Goal: Task Accomplishment & Management: Use online tool/utility

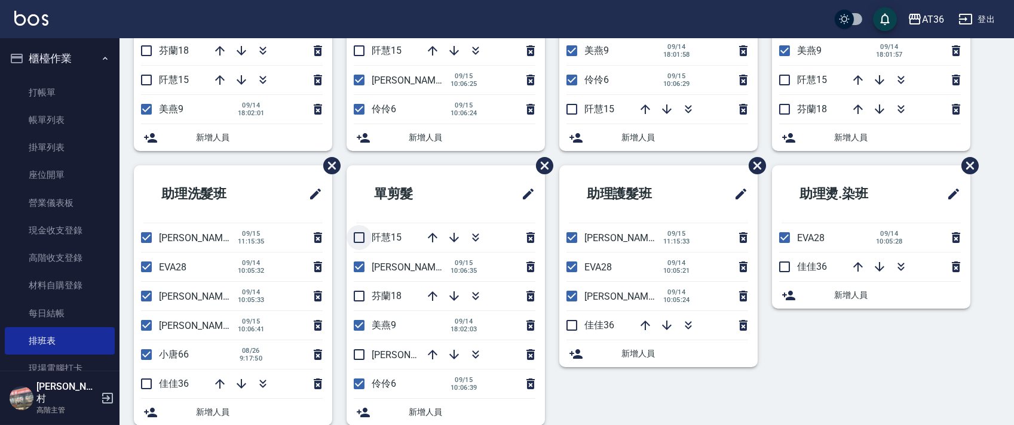
scroll to position [224, 0]
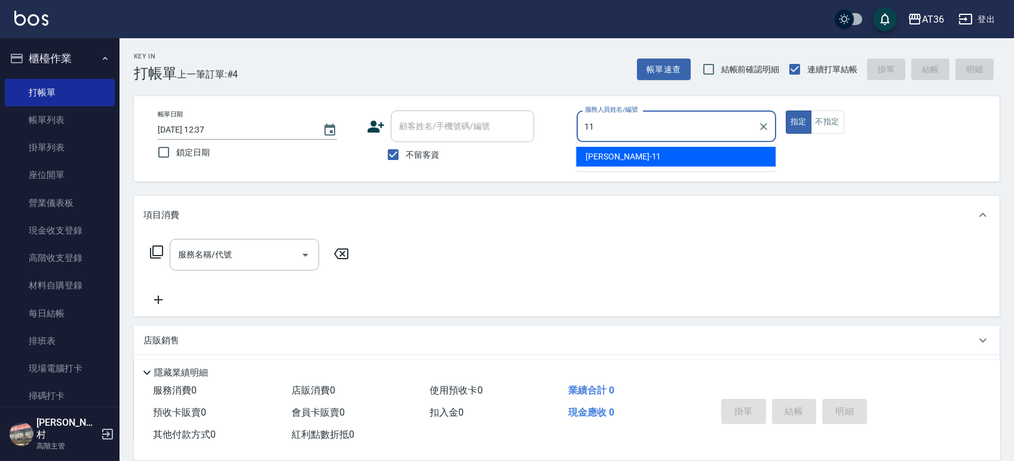
type input "11"
type button "true"
type input "[PERSON_NAME]-11"
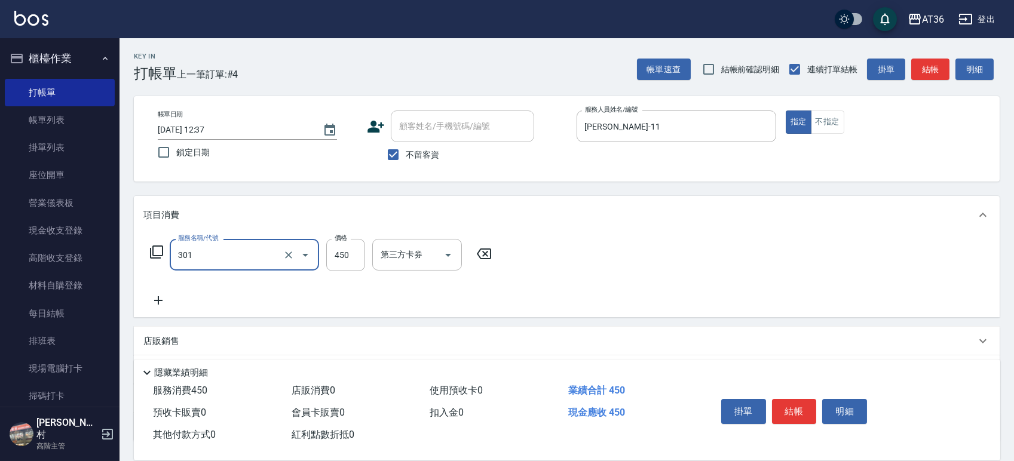
type input "洗+剪(301)"
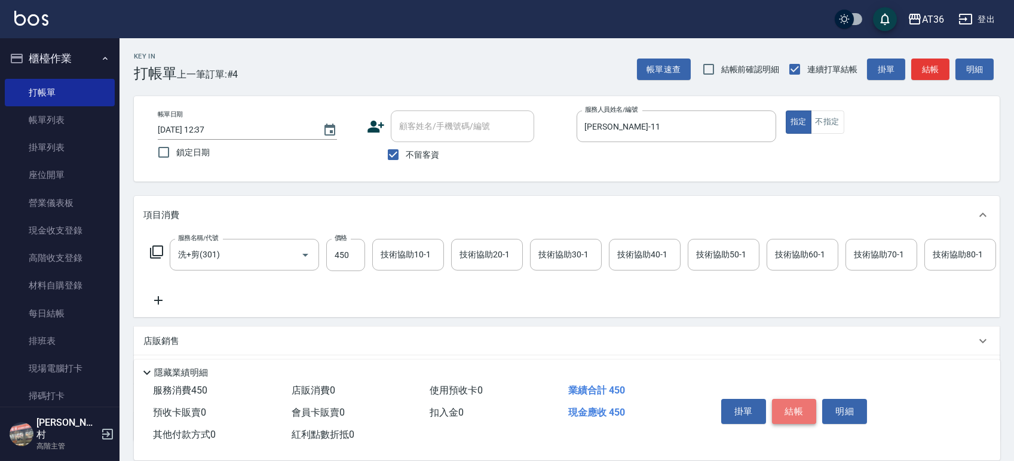
click at [782, 411] on button "結帳" at bounding box center [794, 411] width 45 height 25
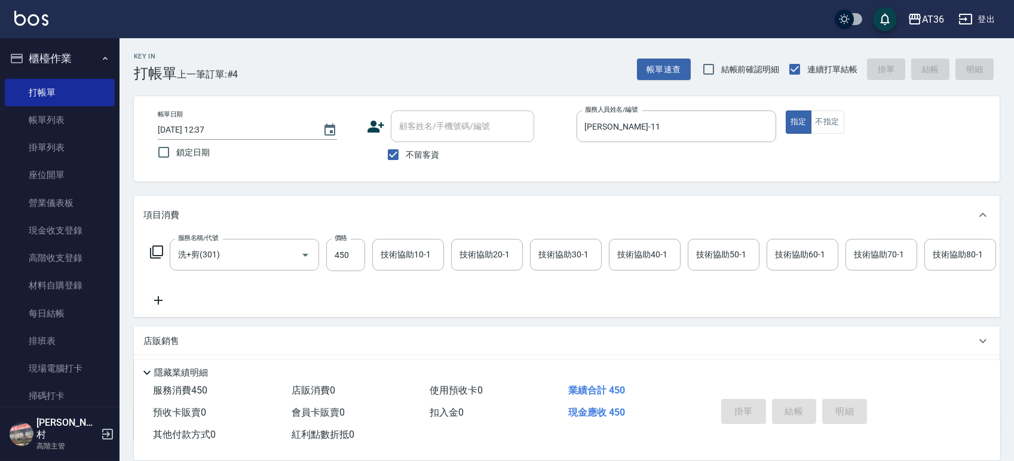
type input "2025/09/15 14:11"
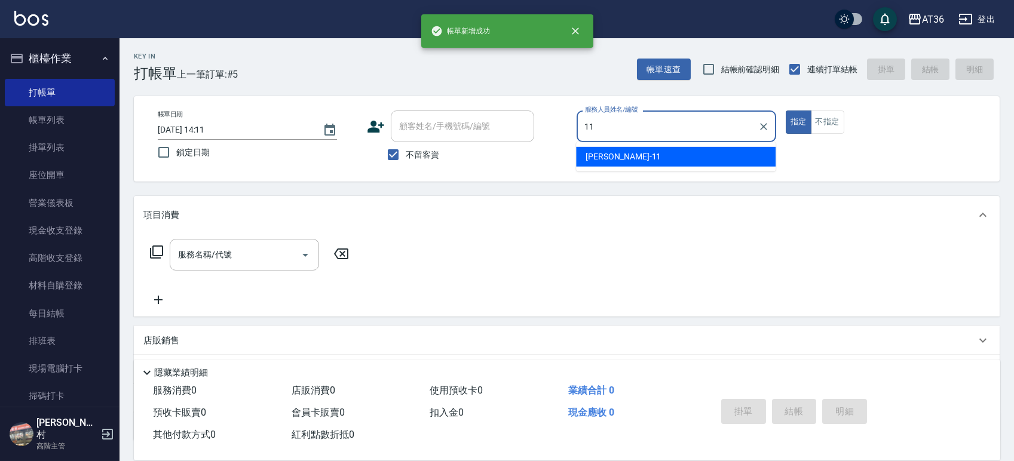
type input "珮茹-11"
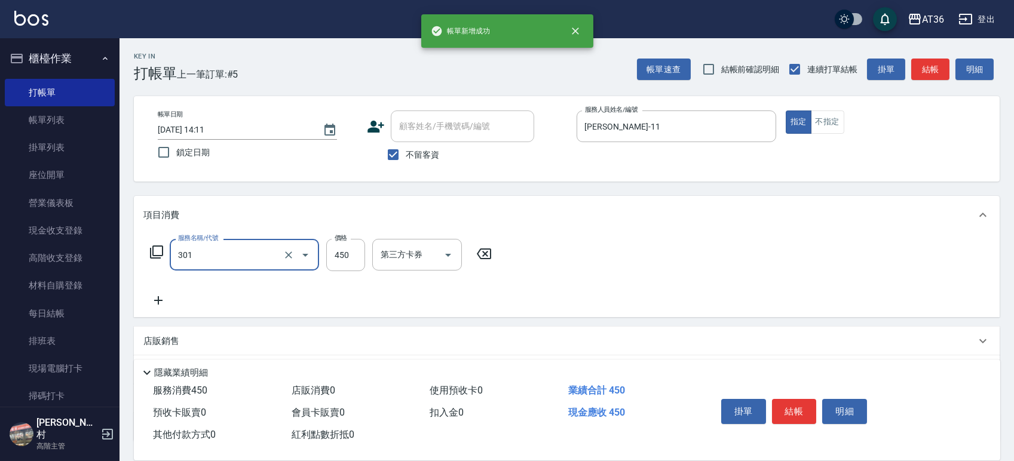
type input "洗+剪(301)"
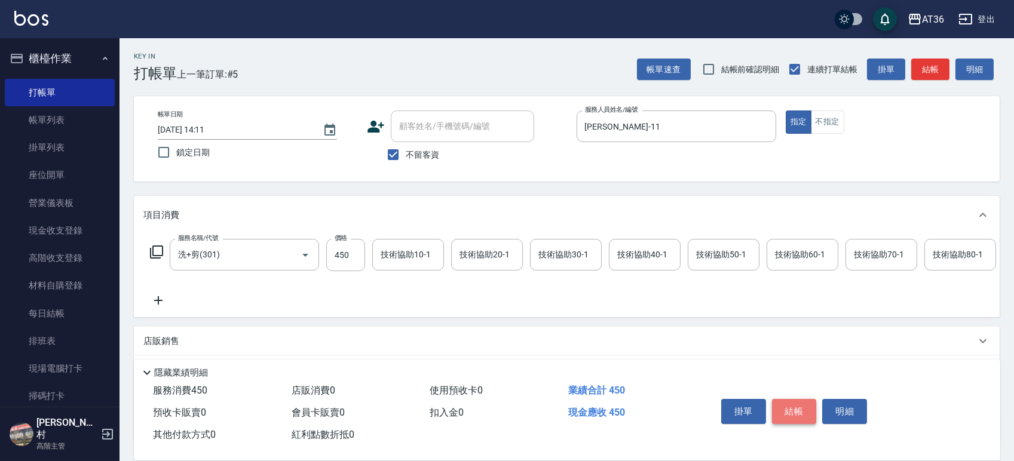
click at [796, 415] on button "結帳" at bounding box center [794, 411] width 45 height 25
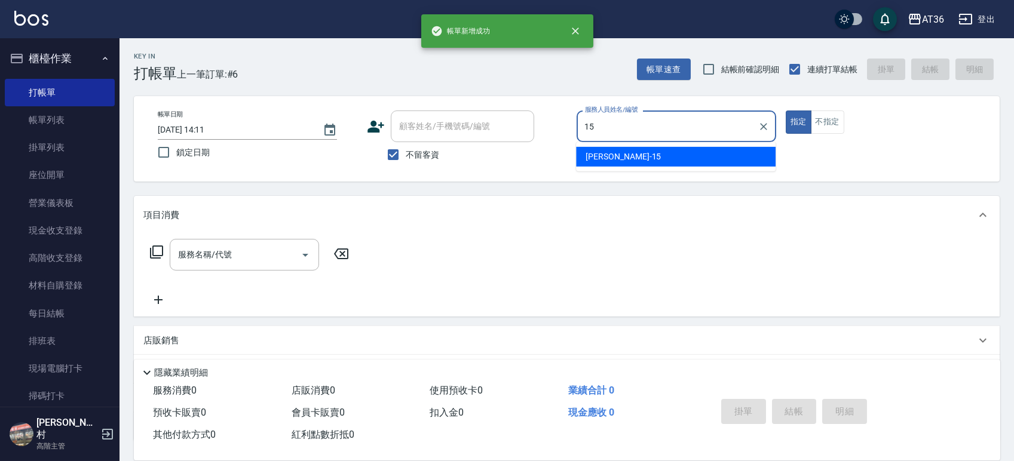
type input "阡慧-15"
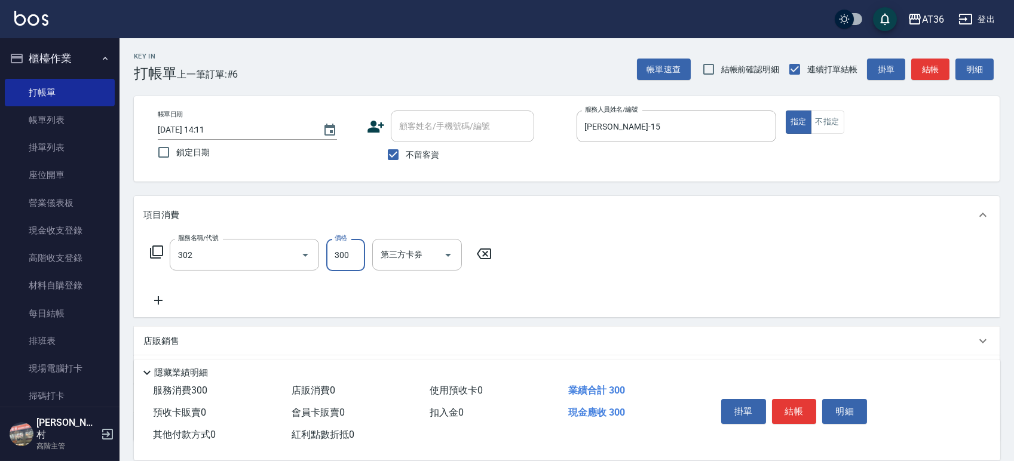
type input "造型剪髮(302)"
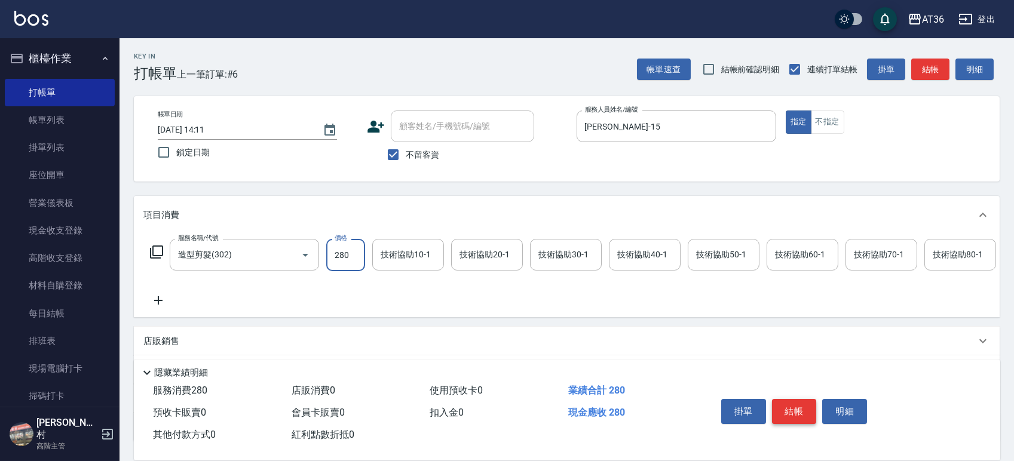
type input "280"
click at [782, 405] on button "結帳" at bounding box center [794, 411] width 45 height 25
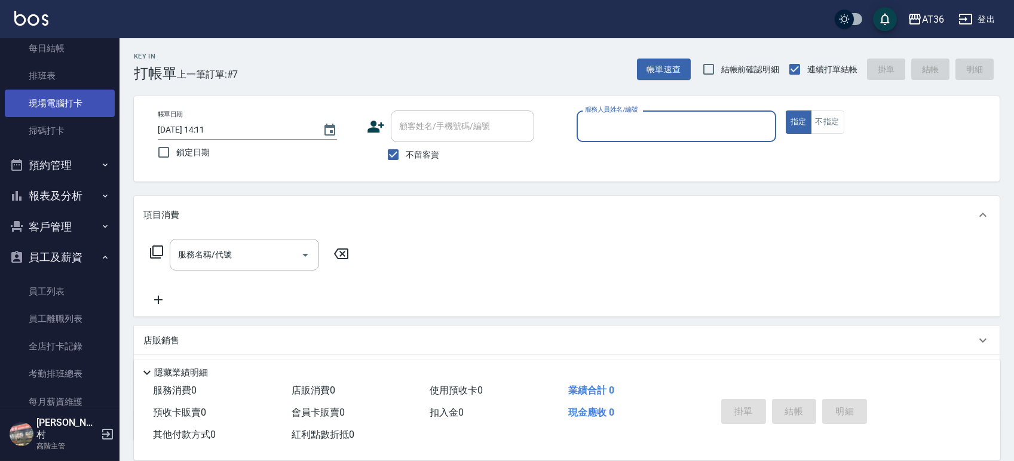
scroll to position [318, 0]
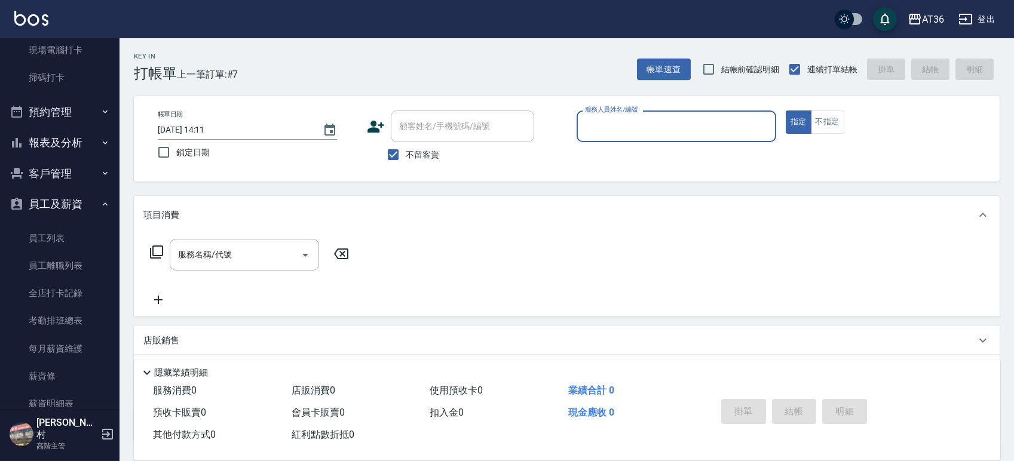
click at [63, 140] on button "報表及分析" at bounding box center [60, 142] width 110 height 31
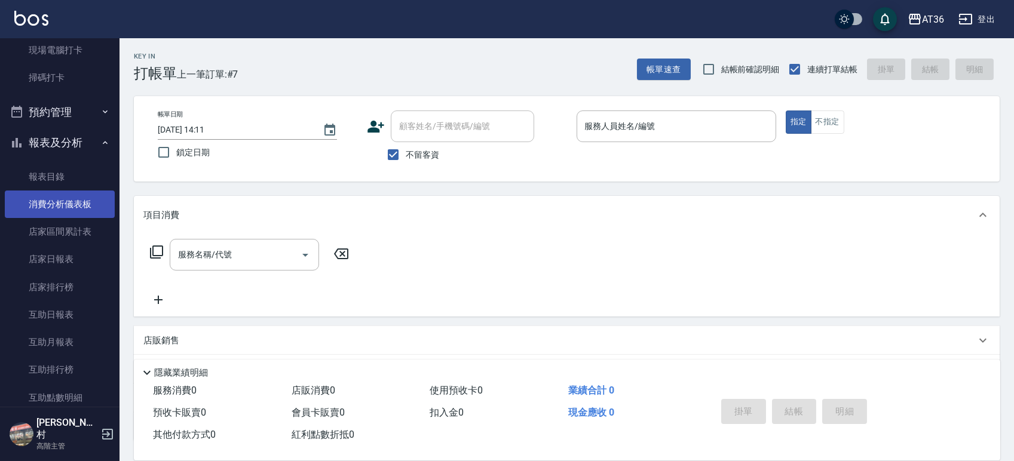
scroll to position [398, 0]
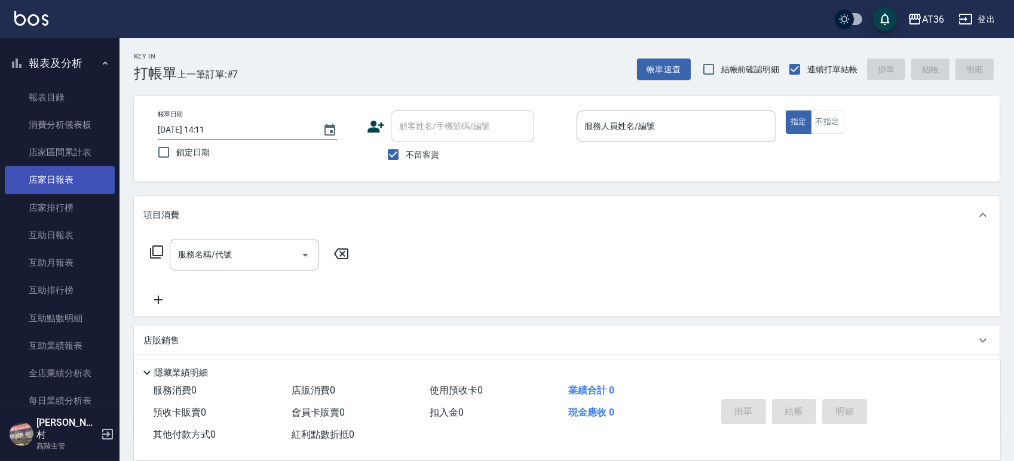
click at [58, 178] on link "店家日報表" at bounding box center [60, 179] width 110 height 27
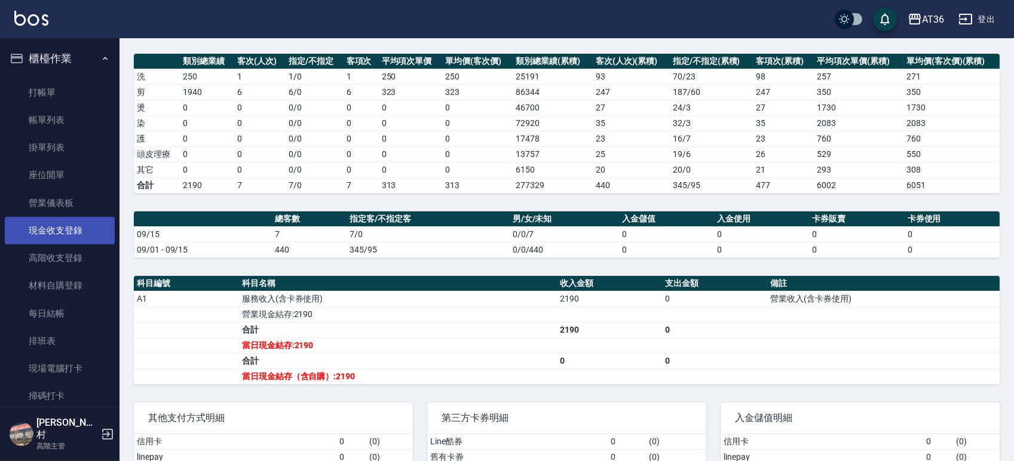
click at [56, 233] on link "現金收支登錄" at bounding box center [60, 230] width 110 height 27
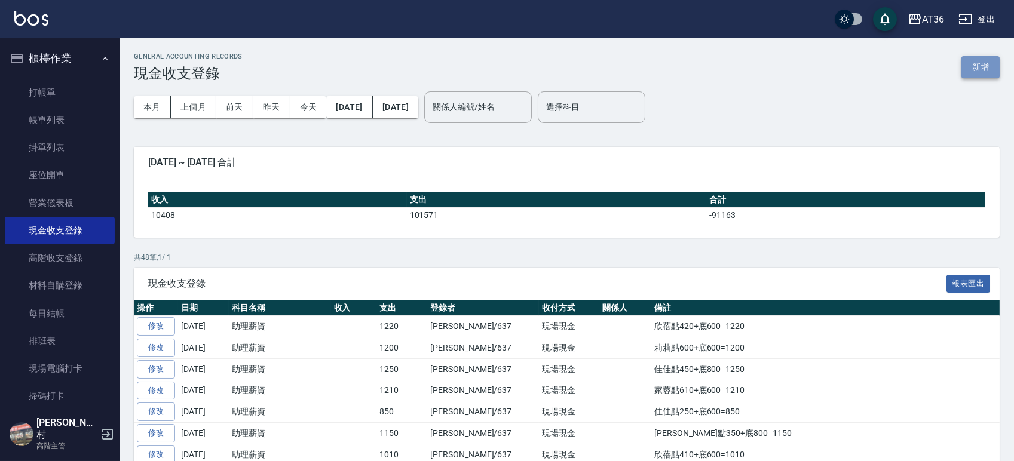
click at [978, 75] on button "新增" at bounding box center [980, 67] width 38 height 22
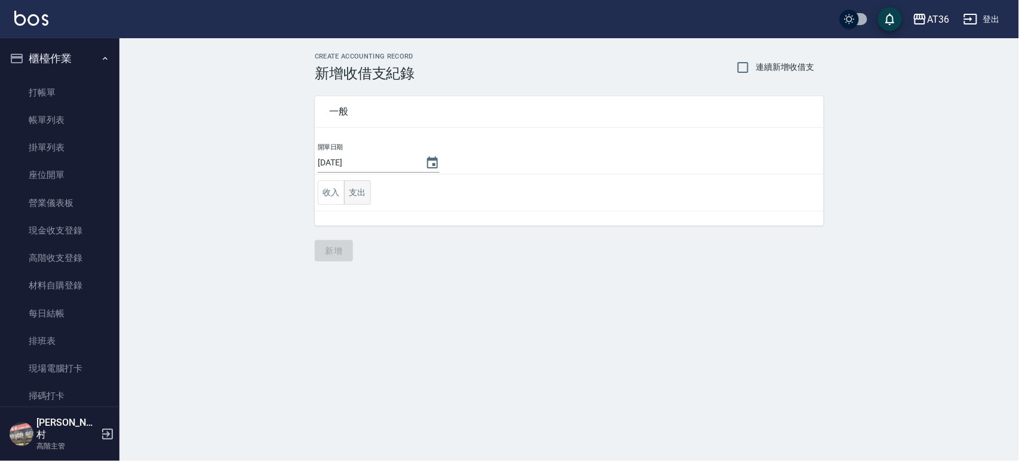
click at [359, 190] on button "支出" at bounding box center [357, 192] width 27 height 24
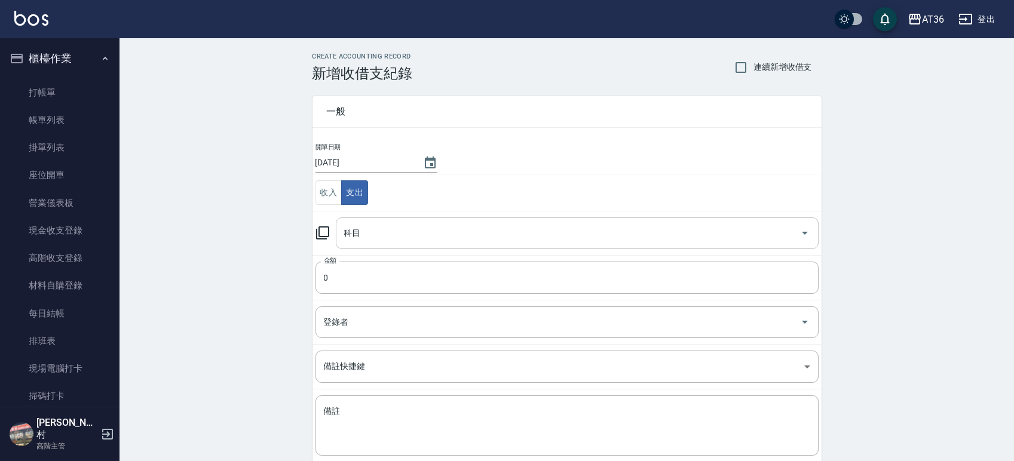
click at [394, 219] on div "科目" at bounding box center [577, 234] width 483 height 32
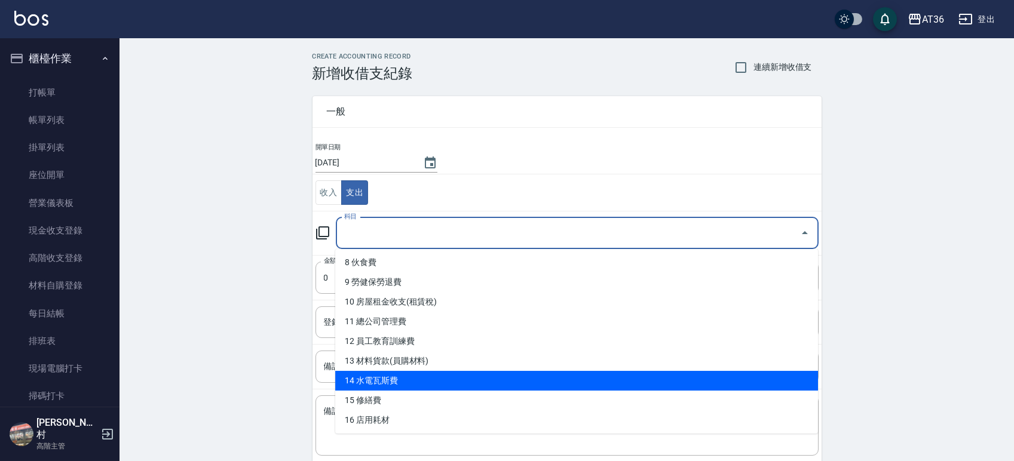
scroll to position [239, 0]
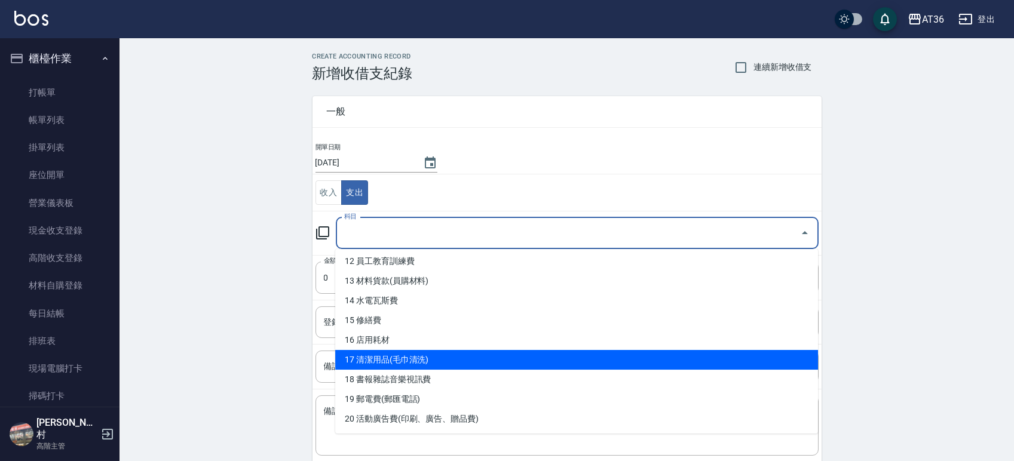
click at [461, 362] on li "17 清潔用品(毛巾清洗)" at bounding box center [576, 360] width 483 height 20
type input "17 清潔用品(毛巾清洗)"
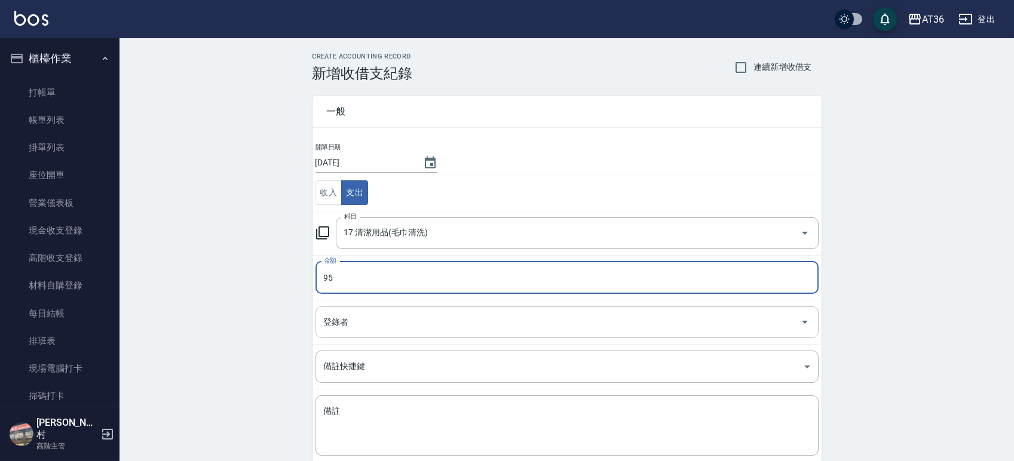
click at [437, 311] on div "登錄者" at bounding box center [566, 323] width 503 height 32
type input "95"
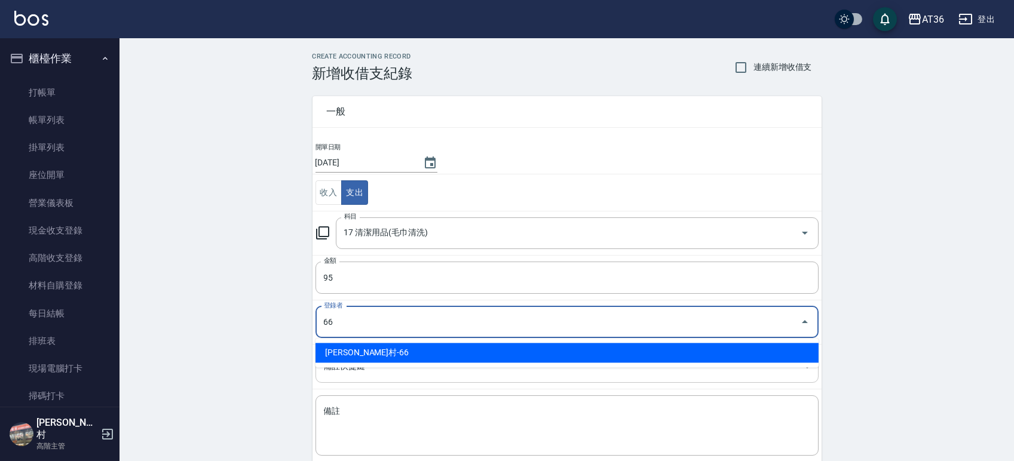
type input "唐榮村-66"
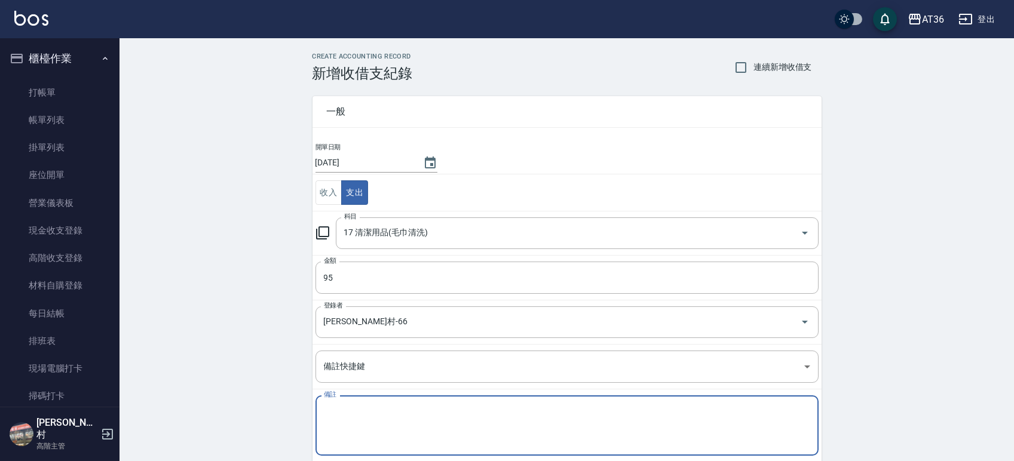
click at [377, 433] on textarea "備註" at bounding box center [567, 426] width 486 height 41
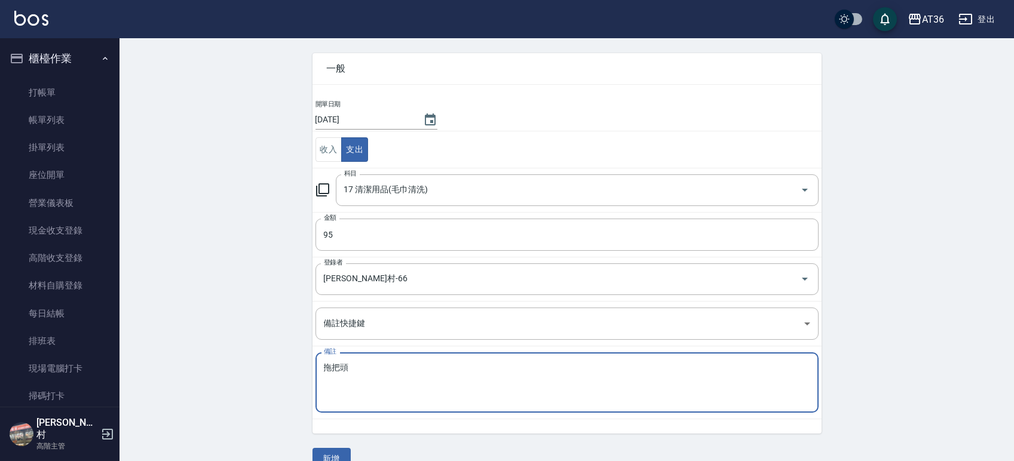
scroll to position [66, 0]
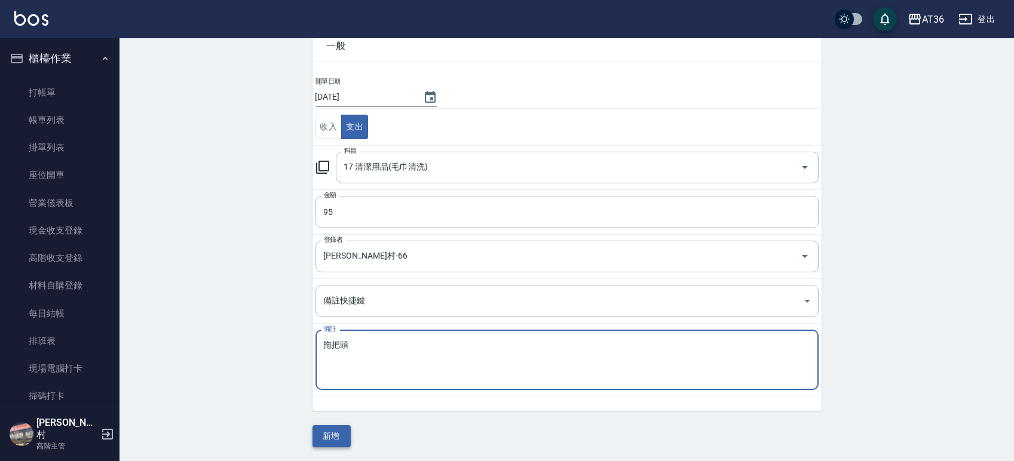
type textarea "拖把頭"
click at [326, 436] on button "新增" at bounding box center [332, 436] width 38 height 22
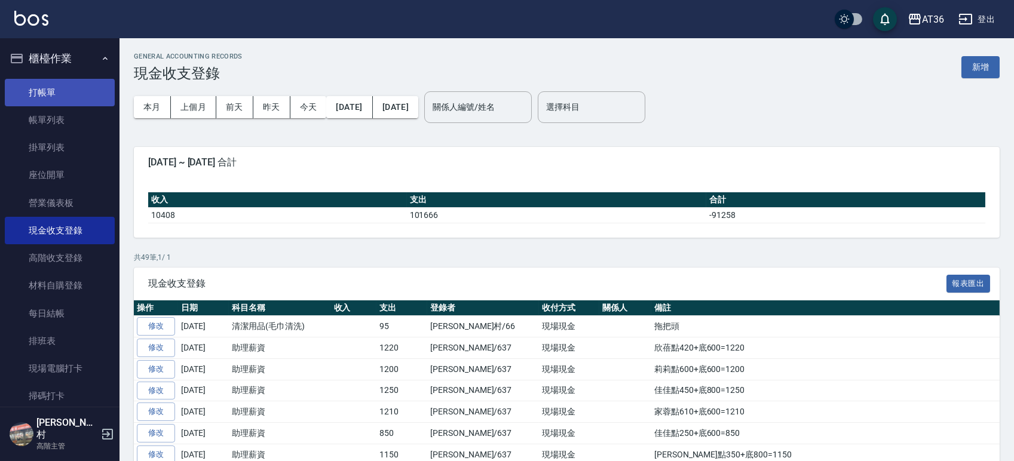
click at [46, 90] on link "打帳單" at bounding box center [60, 92] width 110 height 27
